Goal: Information Seeking & Learning: Learn about a topic

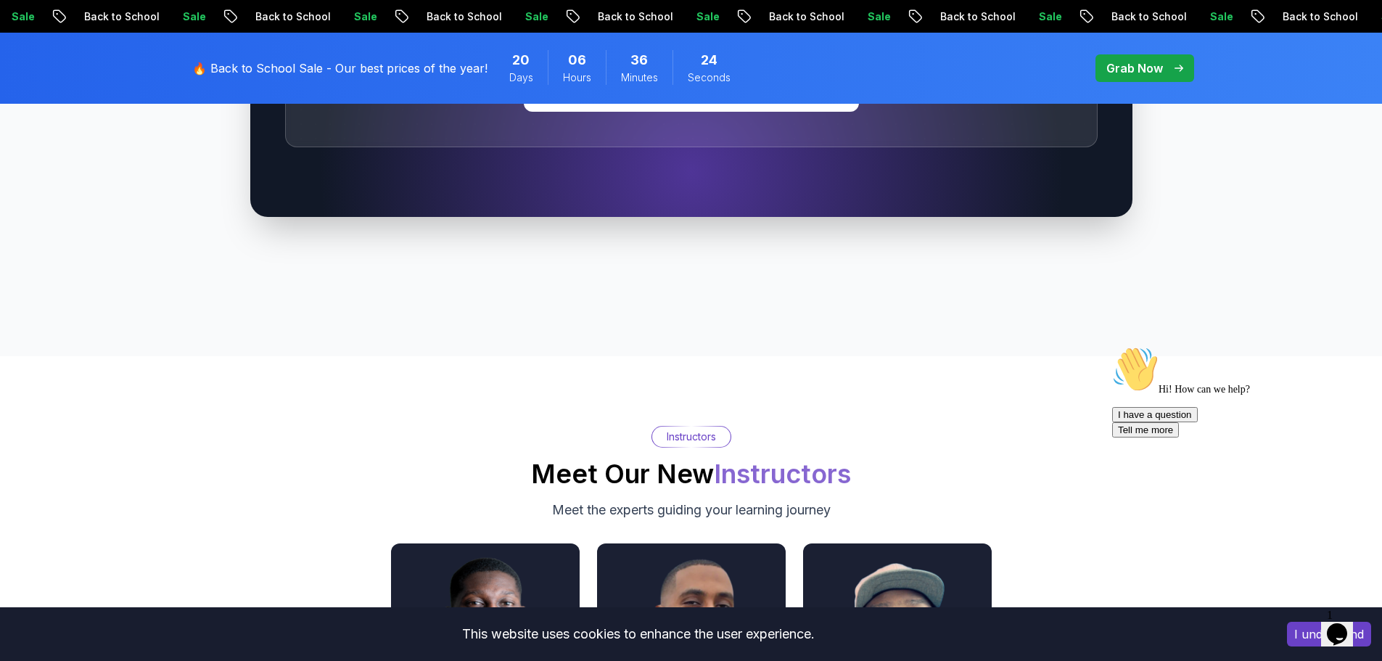
scroll to position [5222, 0]
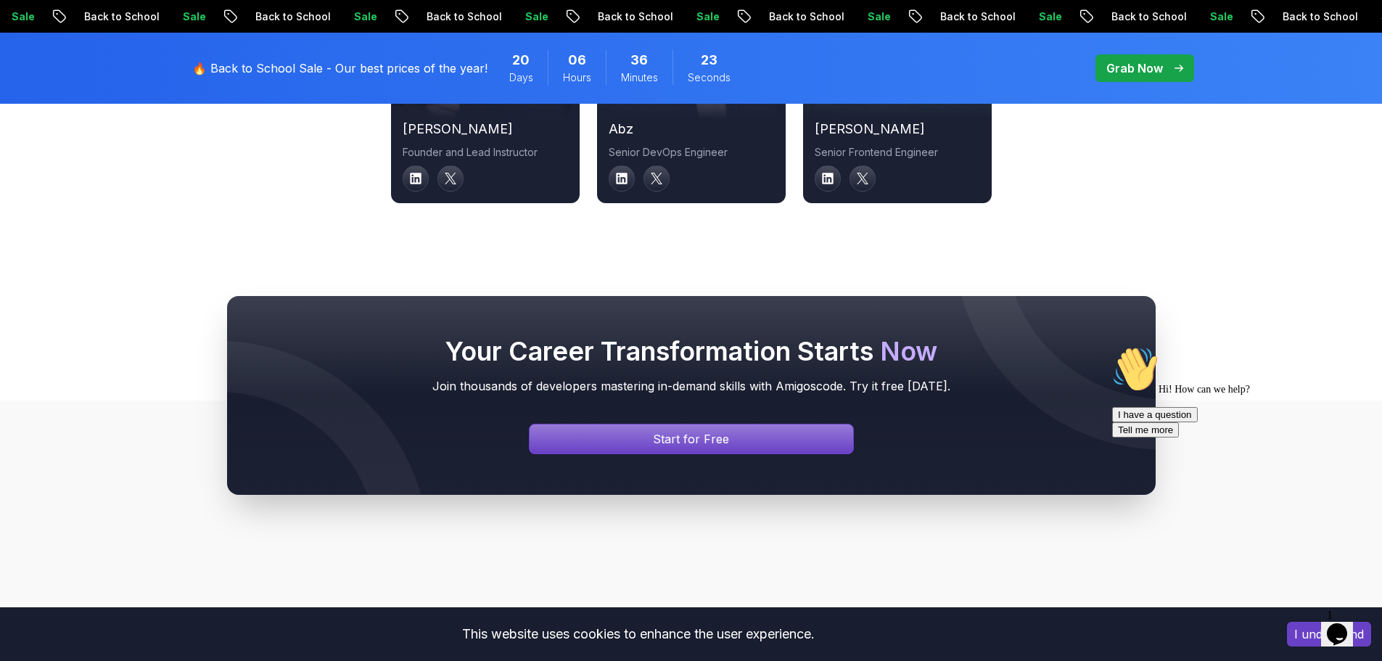
click at [1343, 638] on button "Opens Chat This icon Opens the chat window." at bounding box center [1337, 634] width 32 height 25
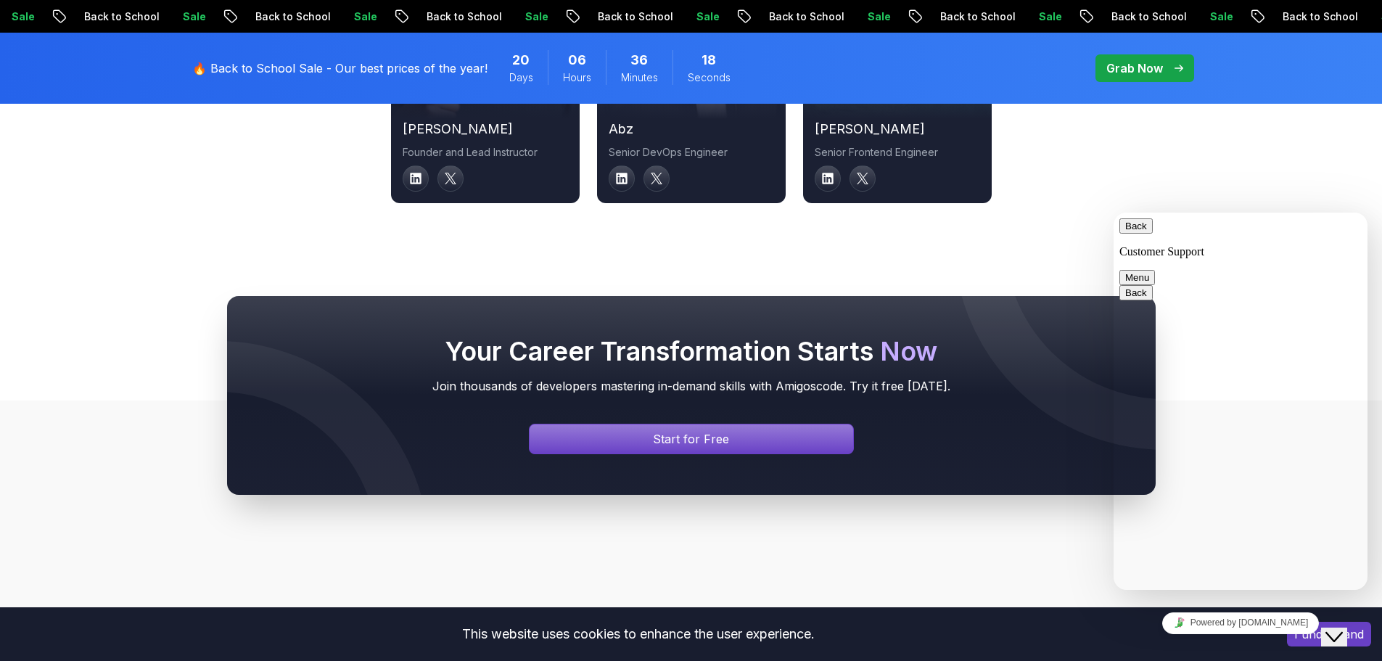
click at [1081, 147] on div "[PERSON_NAME] Founder and Lead Instructor abz Senior DevOps Engineer [PERSON_NA…" at bounding box center [691, 64] width 1015 height 277
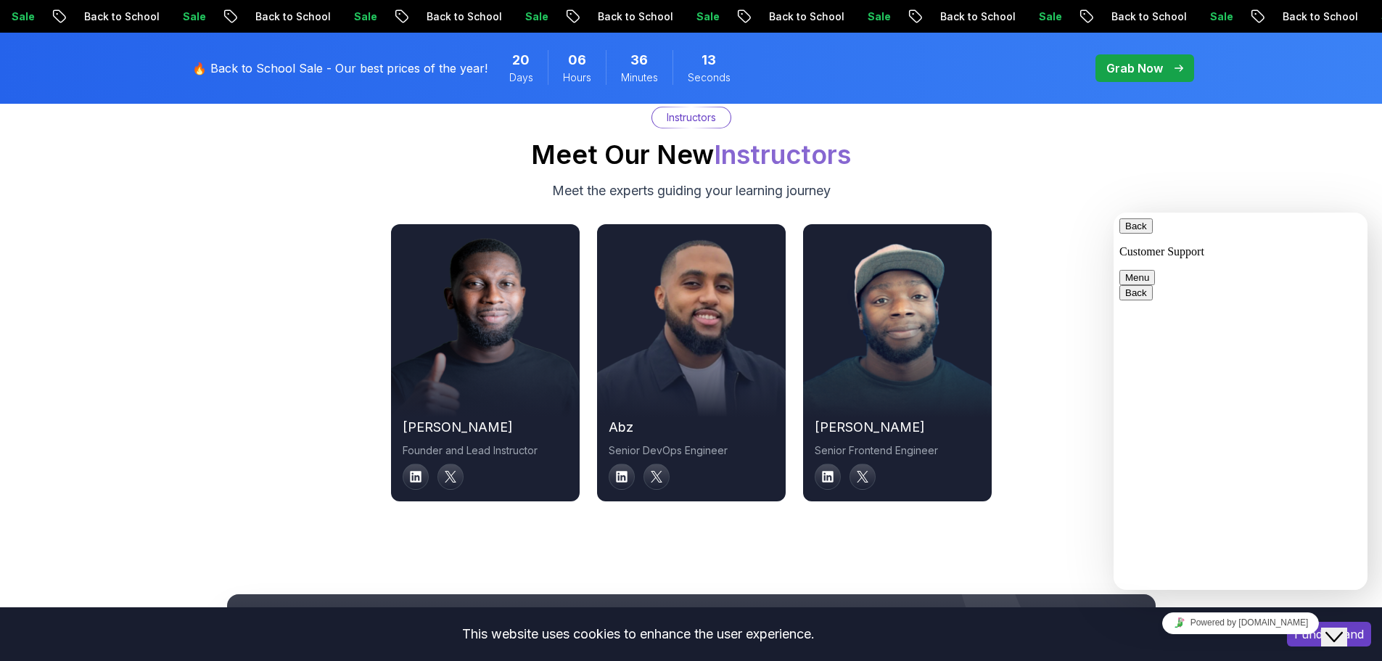
scroll to position [4738, 0]
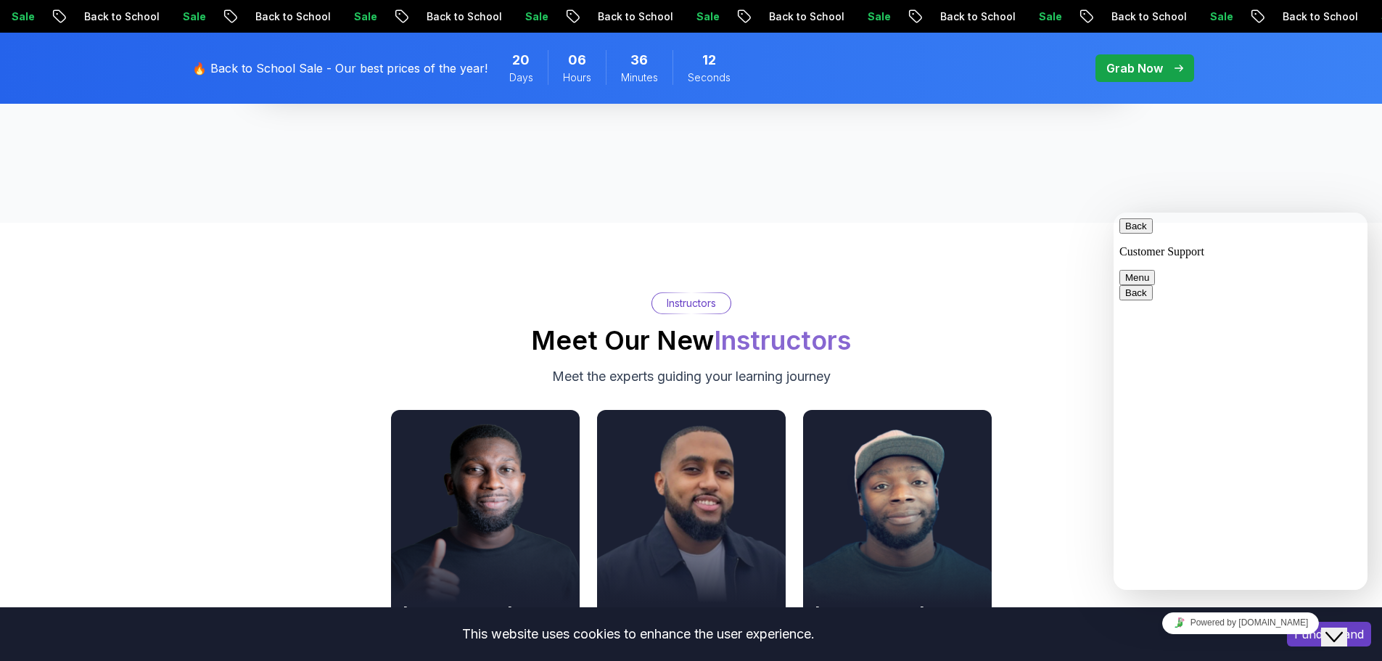
click at [798, 324] on span "Instructors" at bounding box center [782, 340] width 137 height 32
click at [1032, 251] on div "Instructors Meet Our New Instructors Meet the experts guiding your learning jou…" at bounding box center [691, 490] width 1382 height 534
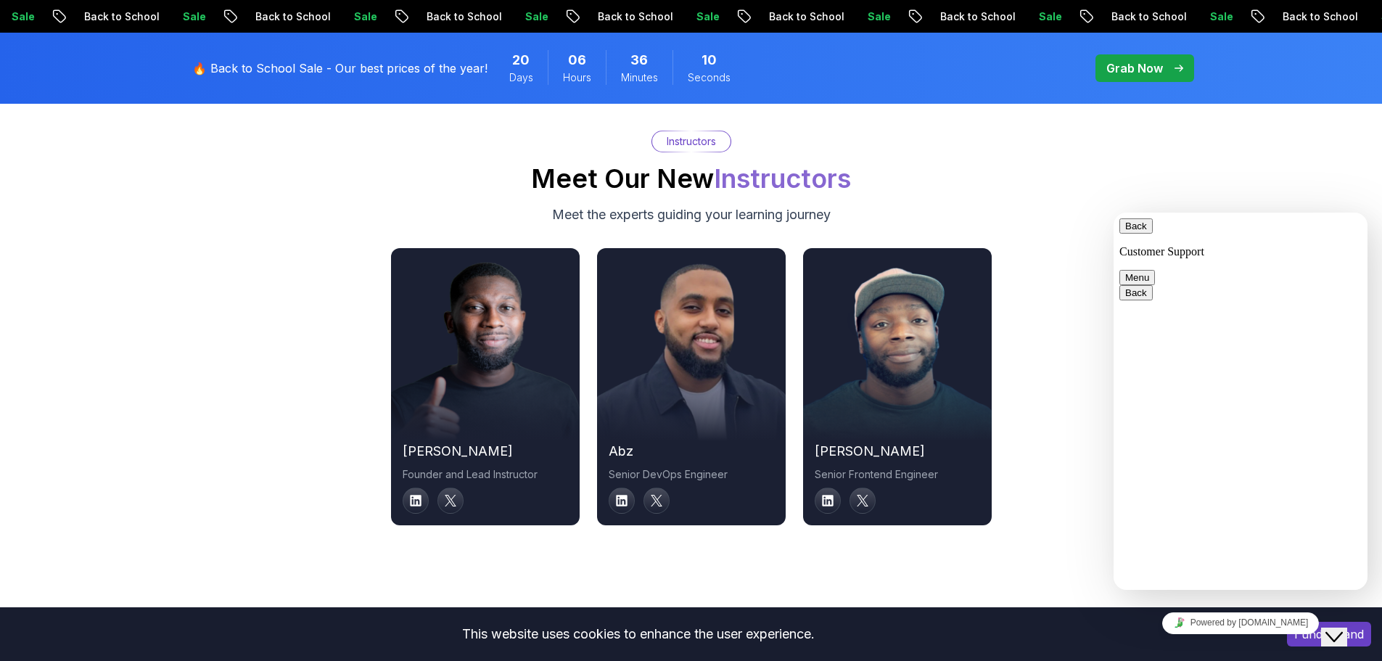
scroll to position [4932, 0]
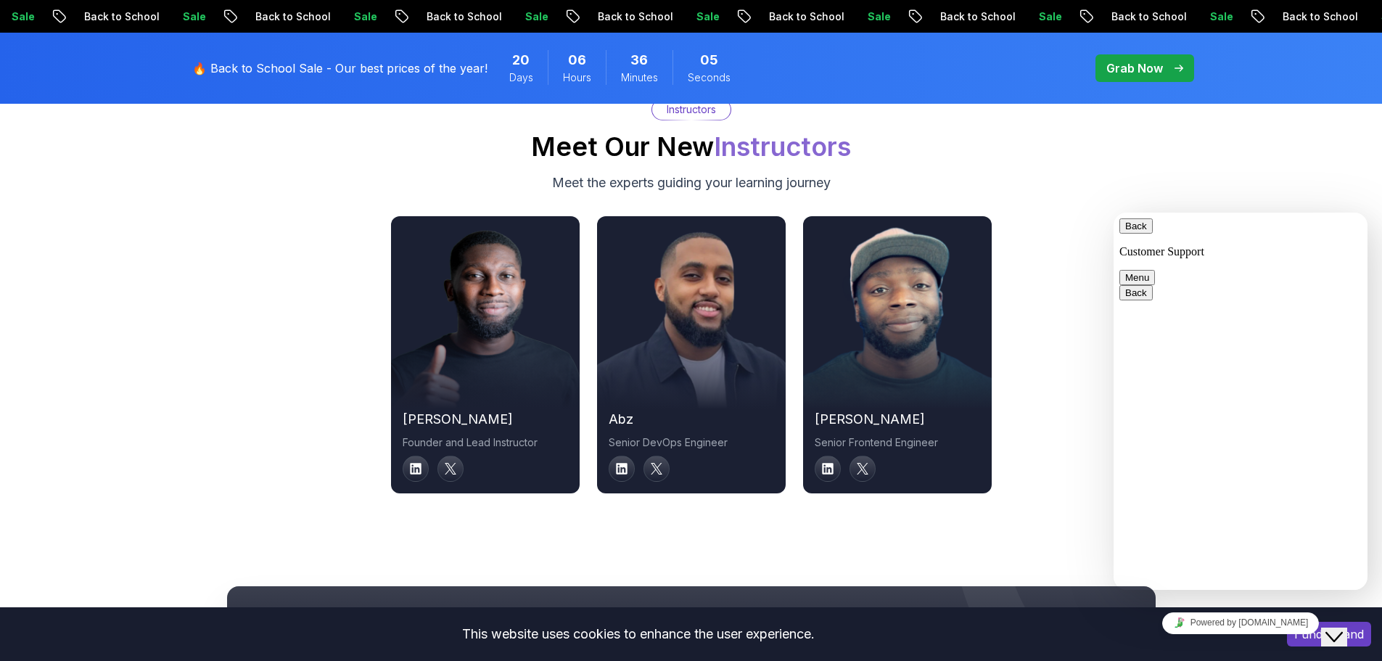
click at [873, 435] on p "Senior Frontend Engineer" at bounding box center [897, 442] width 165 height 15
click at [1056, 299] on div "[PERSON_NAME] Founder and Lead Instructor abz Senior DevOps Engineer [PERSON_NA…" at bounding box center [691, 354] width 1015 height 277
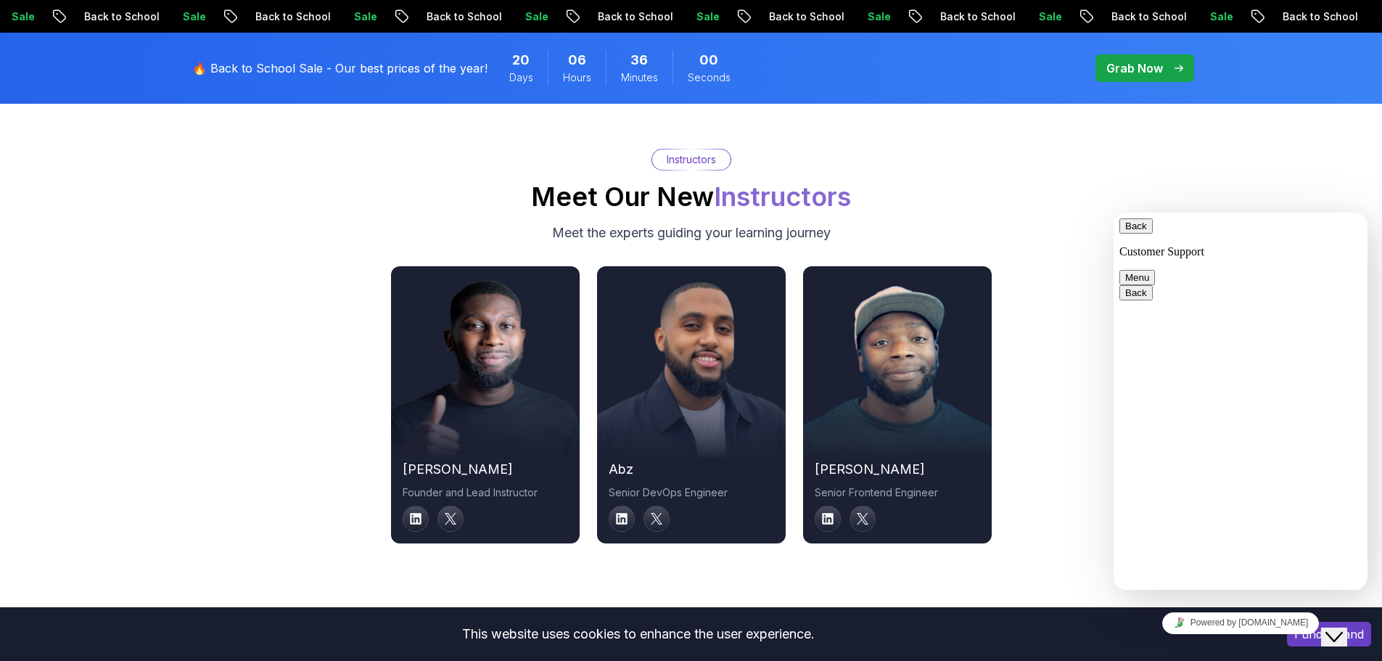
scroll to position [4836, 0]
